Goal: Task Accomplishment & Management: Use online tool/utility

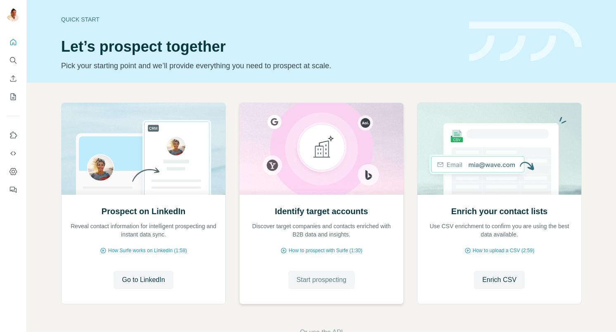
click at [308, 286] on button "Start prospecting" at bounding box center [321, 280] width 67 height 18
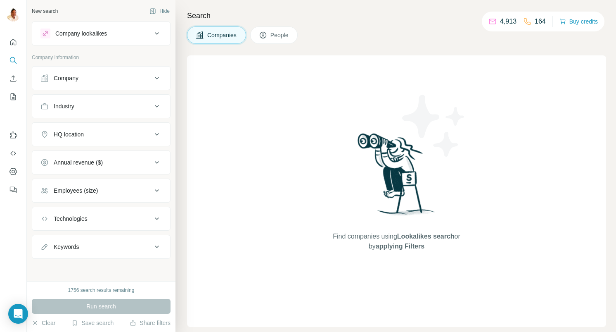
click at [75, 83] on button "Company" at bounding box center [101, 78] width 138 height 20
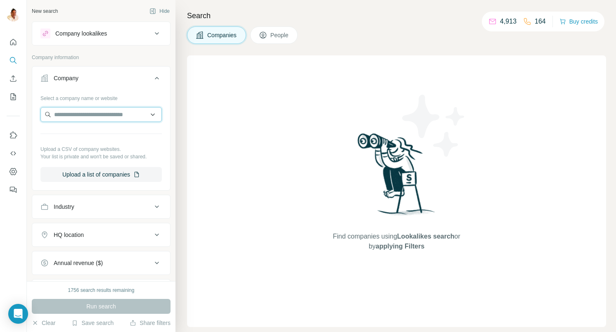
click at [90, 117] on input "text" at bounding box center [100, 114] width 121 height 15
paste input "**********"
type input "**********"
click at [96, 133] on div "IUNworld [DOMAIN_NAME]" at bounding box center [101, 137] width 117 height 22
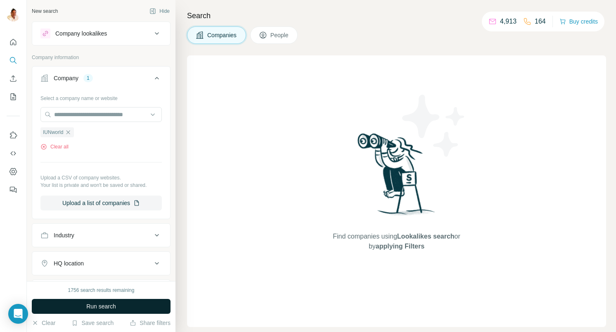
click at [97, 306] on span "Run search" at bounding box center [101, 306] width 30 height 8
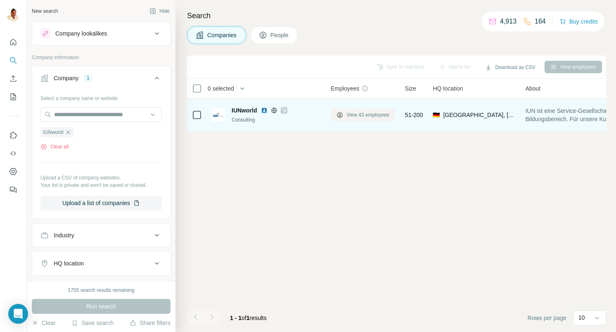
click at [376, 117] on span "View 43 employees" at bounding box center [368, 114] width 43 height 7
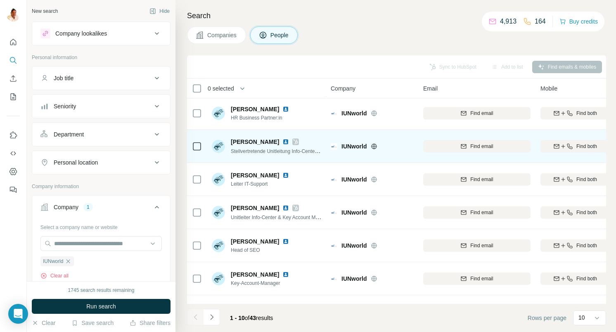
scroll to position [125, 0]
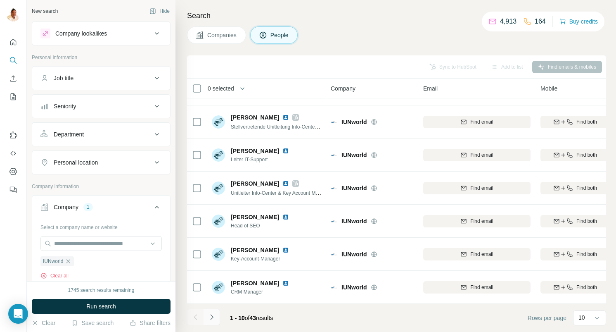
click at [214, 316] on icon "Navigate to next page" at bounding box center [212, 317] width 8 height 8
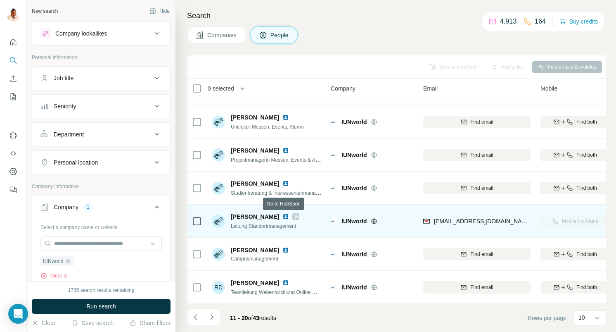
click at [293, 216] on icon at bounding box center [295, 216] width 5 height 7
